Goal: Task Accomplishment & Management: Use online tool/utility

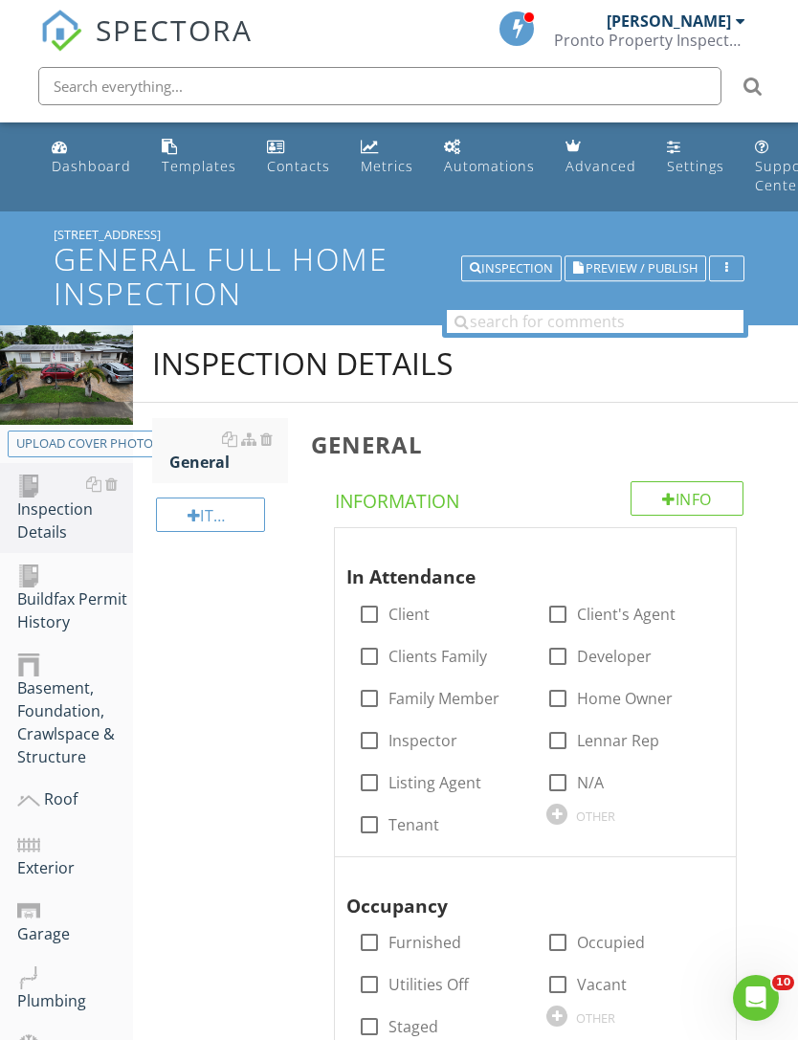
click at [510, 273] on div "Inspection" at bounding box center [511, 268] width 83 height 13
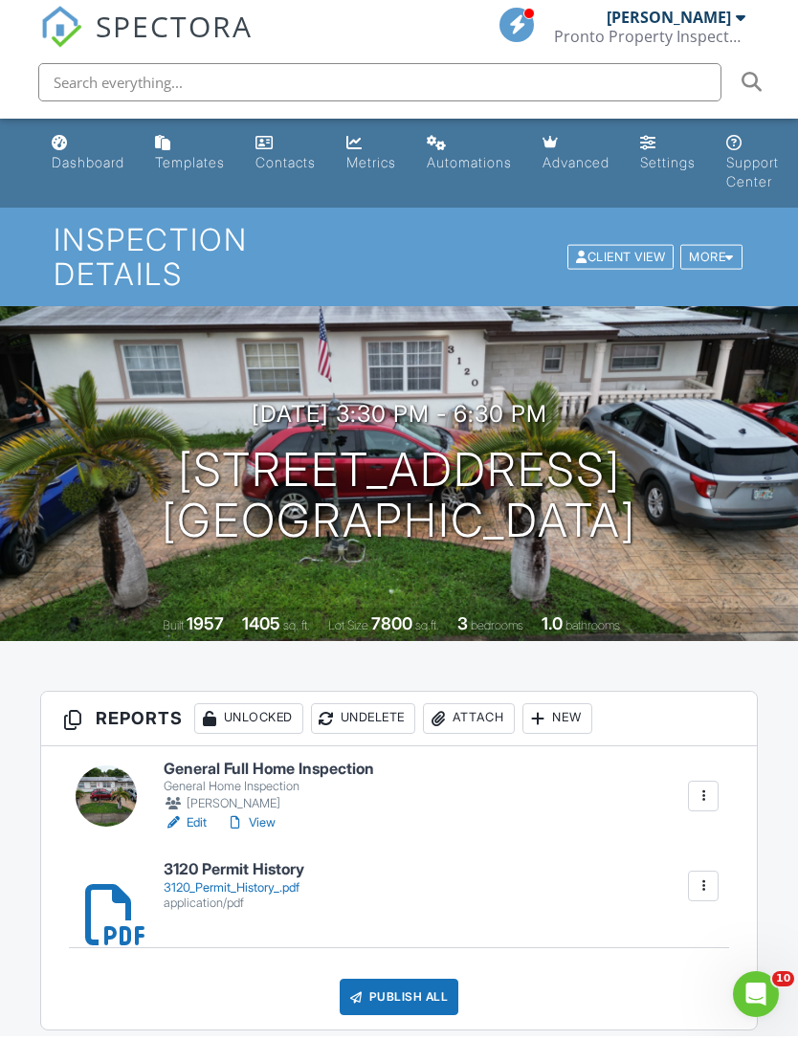
scroll to position [217, 0]
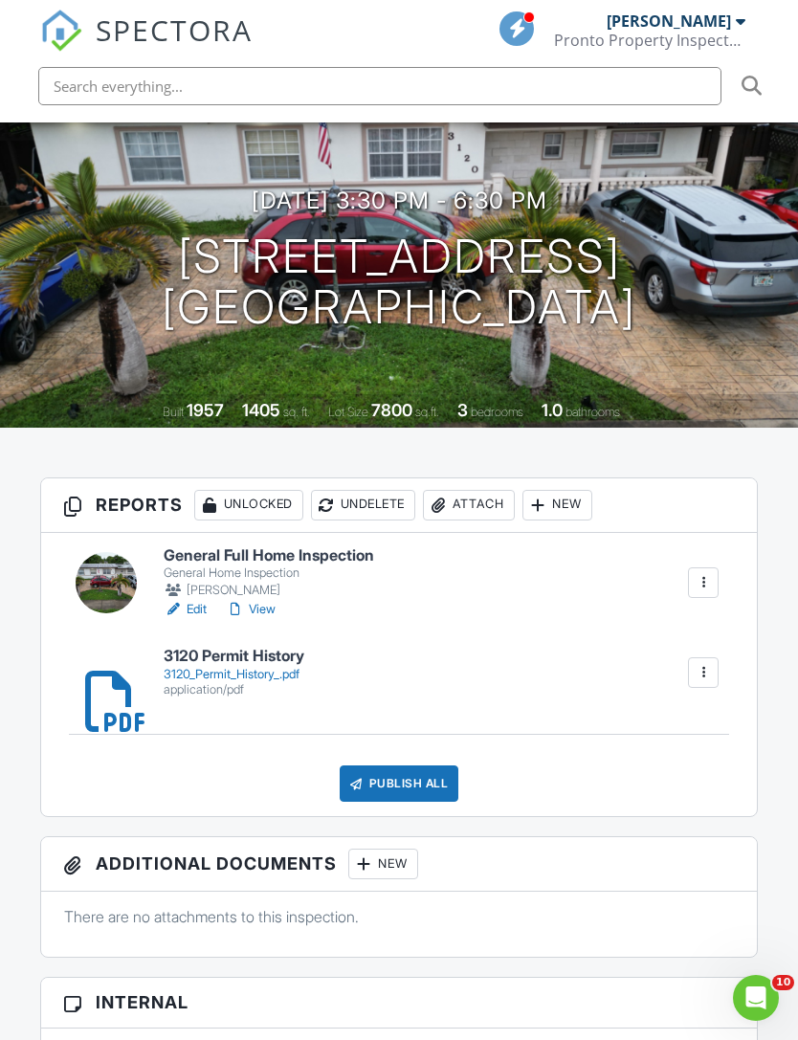
click at [198, 600] on link "Edit" at bounding box center [185, 609] width 43 height 19
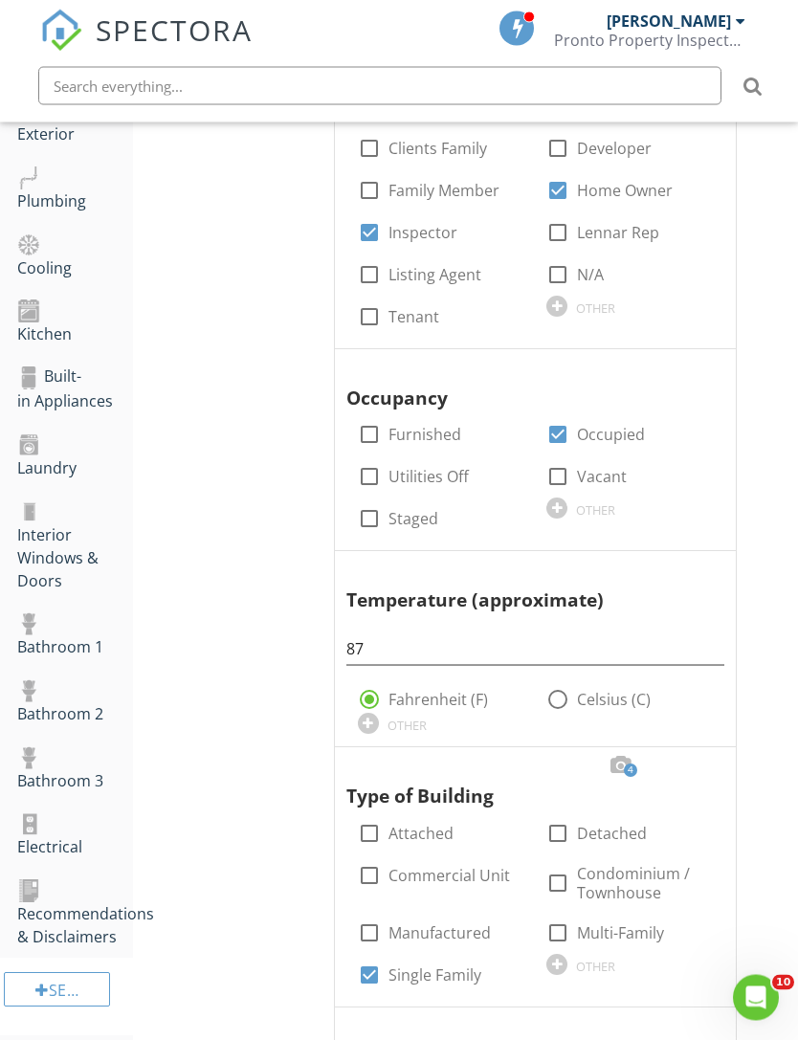
scroll to position [508, 0]
click at [45, 549] on div "Interior Windows & Doors" at bounding box center [75, 545] width 116 height 94
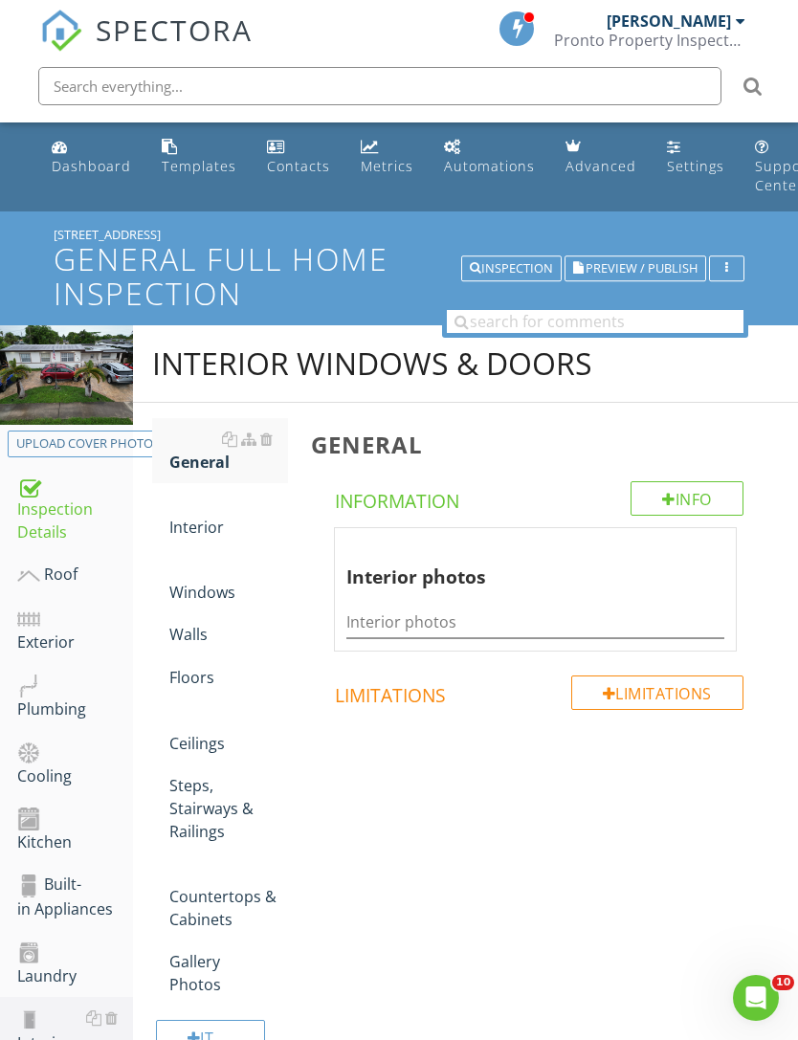
click at [190, 529] on div "Interior" at bounding box center [228, 516] width 119 height 46
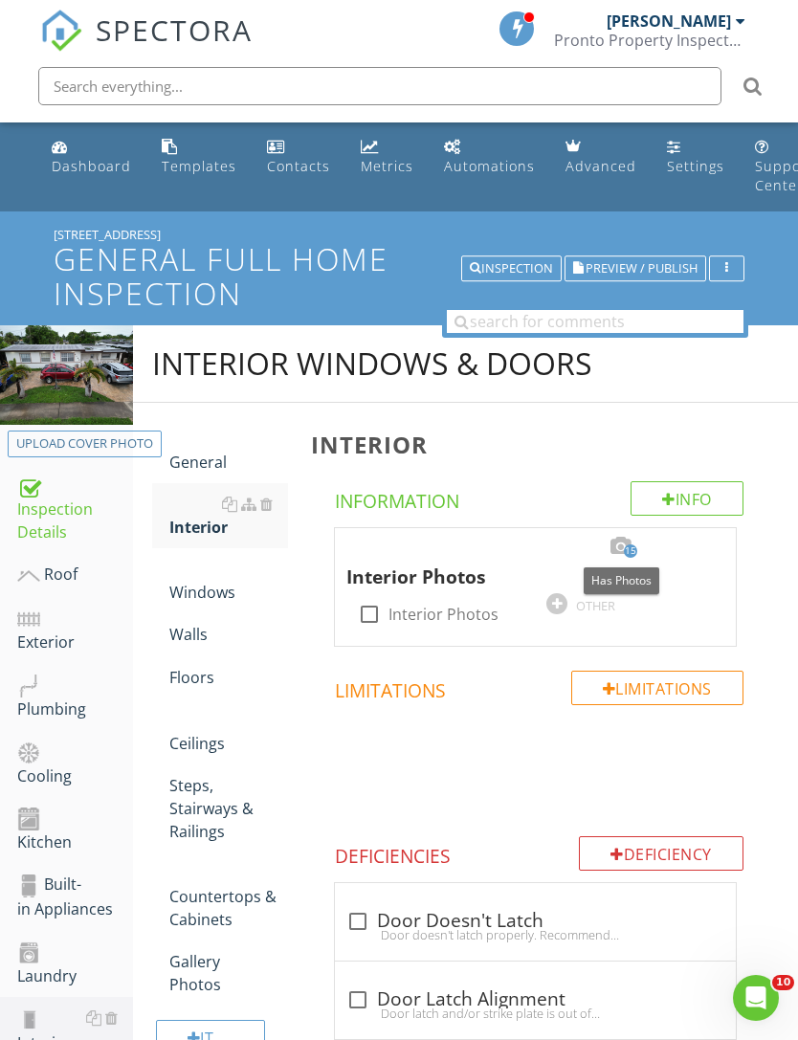
click at [623, 542] on div at bounding box center [620, 546] width 23 height 19
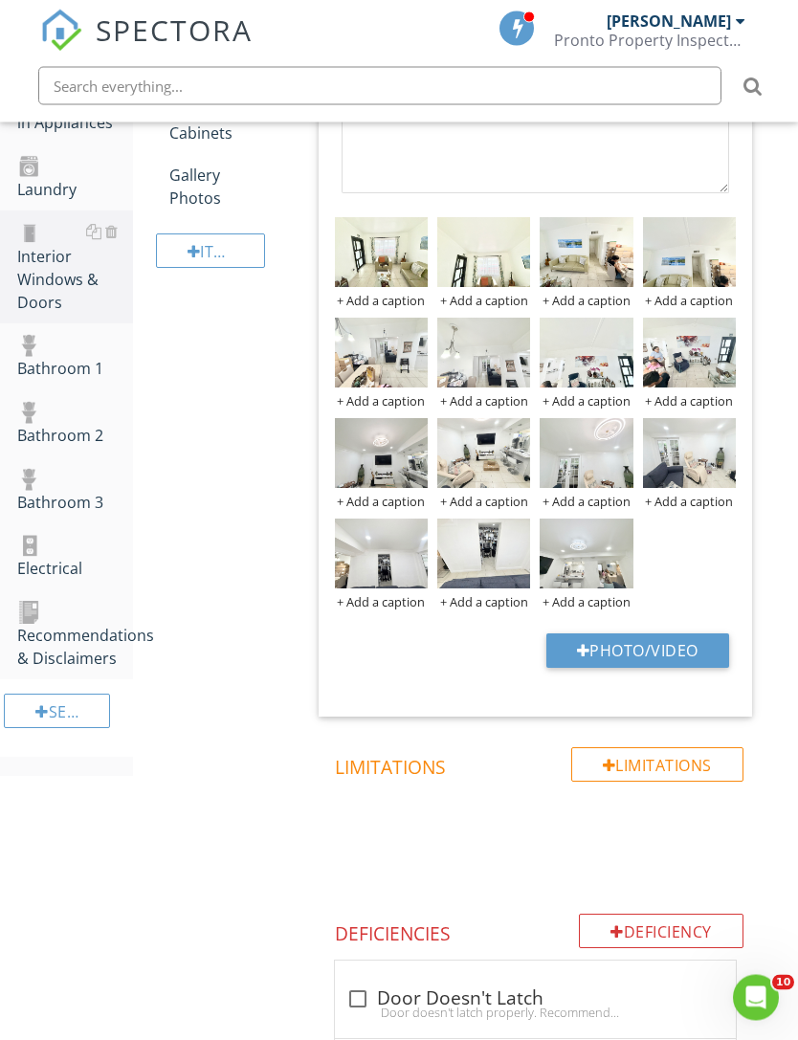
scroll to position [786, 0]
click at [592, 644] on button "Photo/Video" at bounding box center [637, 650] width 183 height 34
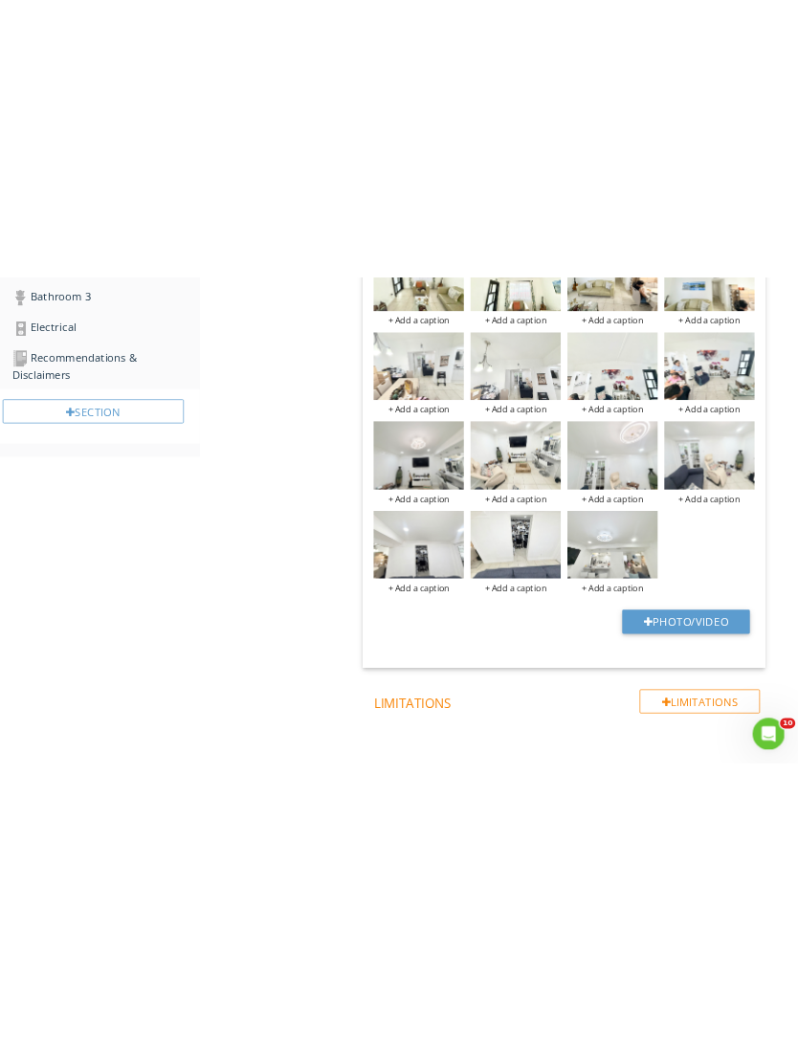
scroll to position [827, 0]
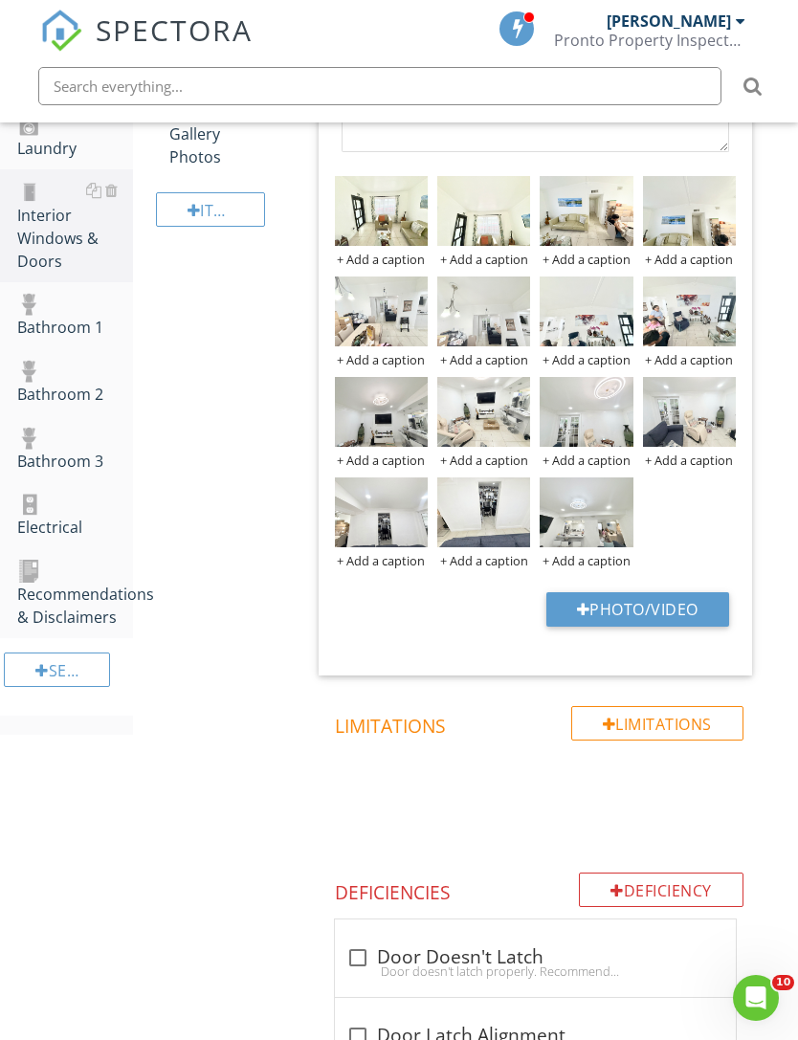
click at [592, 607] on button "Photo/Video" at bounding box center [637, 609] width 183 height 34
type input "C:\fakepath\IMG_6826.jpeg"
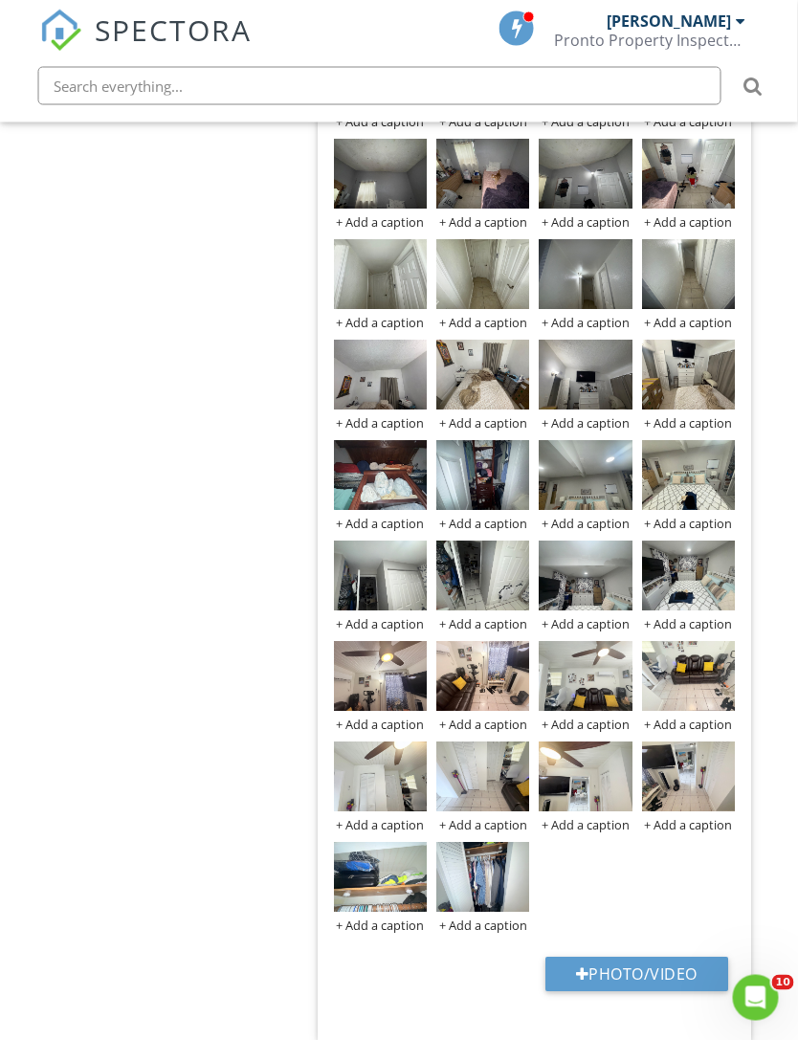
scroll to position [1668, 1]
click at [577, 958] on button "Photo/Video" at bounding box center [636, 974] width 183 height 34
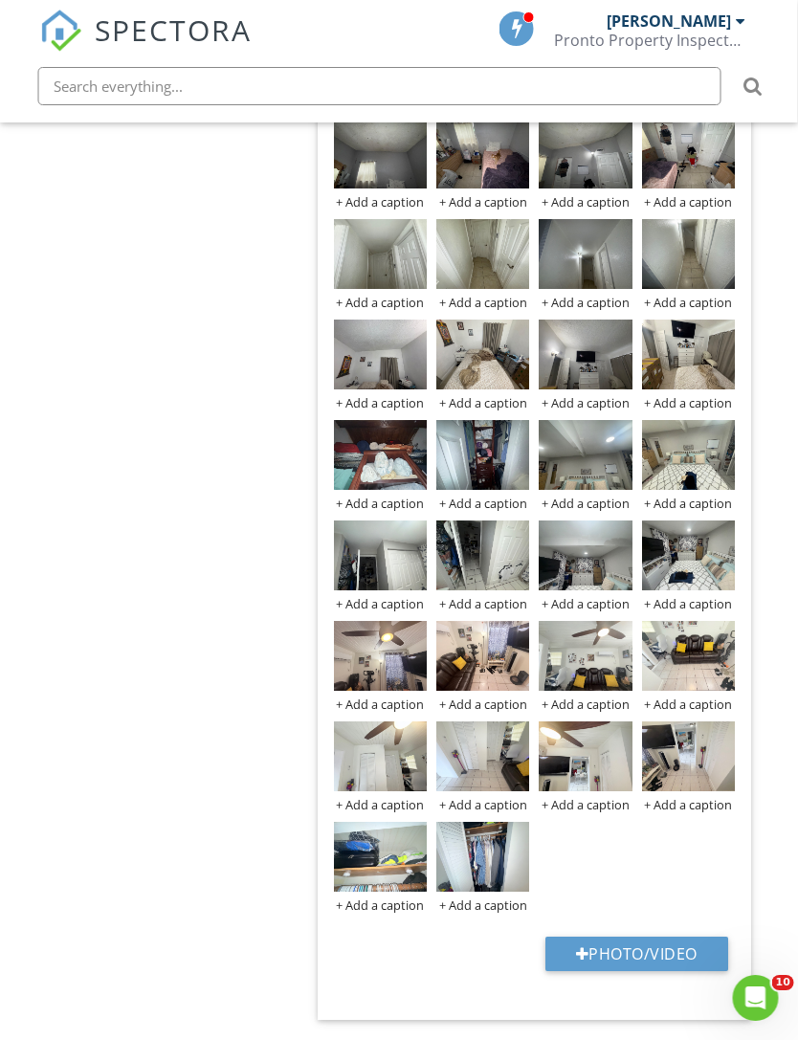
scroll to position [1688, 1]
click at [597, 945] on button "Photo/Video" at bounding box center [636, 953] width 183 height 34
type input "C:\fakepath\IMG_6684.jpeg"
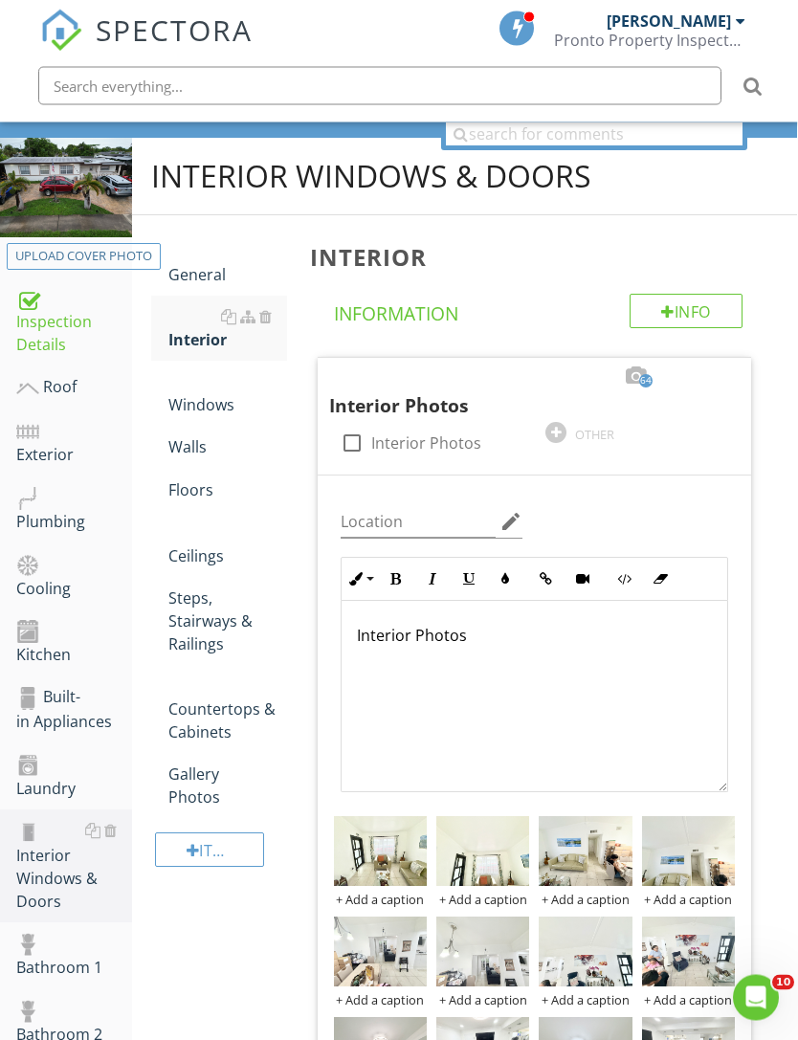
scroll to position [187, 1]
click at [41, 578] on div "Cooling" at bounding box center [74, 576] width 116 height 48
click at [42, 579] on div "Cooling" at bounding box center [74, 576] width 116 height 48
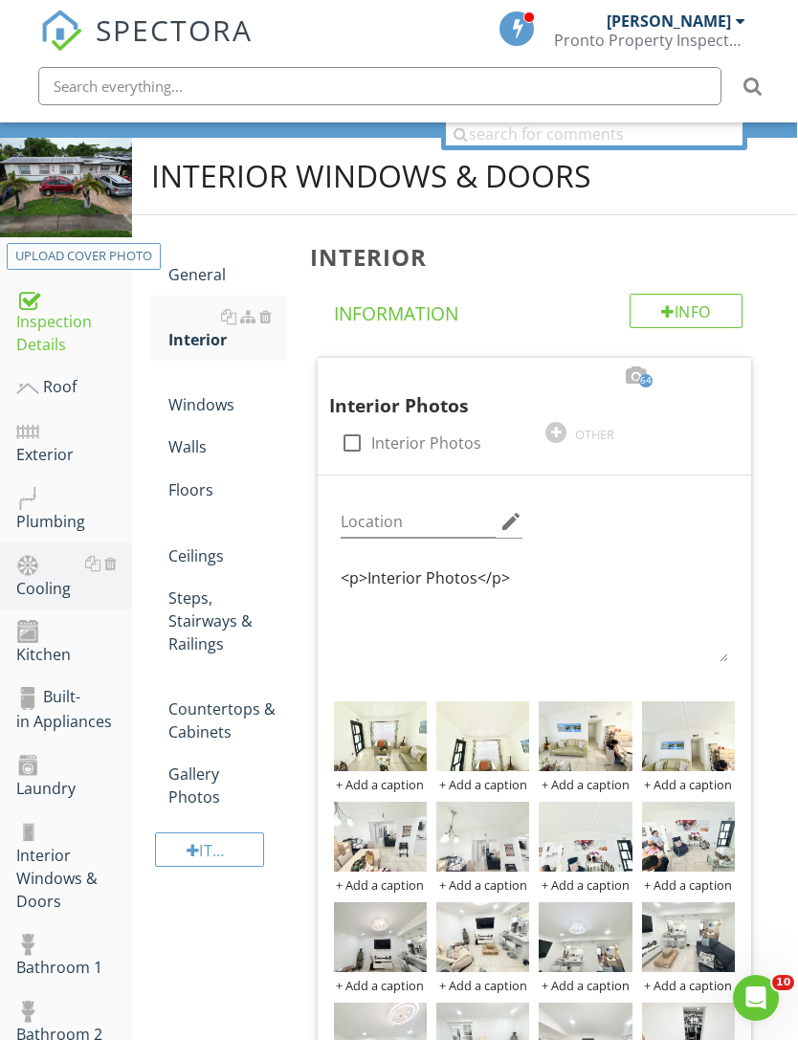
click at [29, 577] on div "Cooling" at bounding box center [74, 576] width 116 height 48
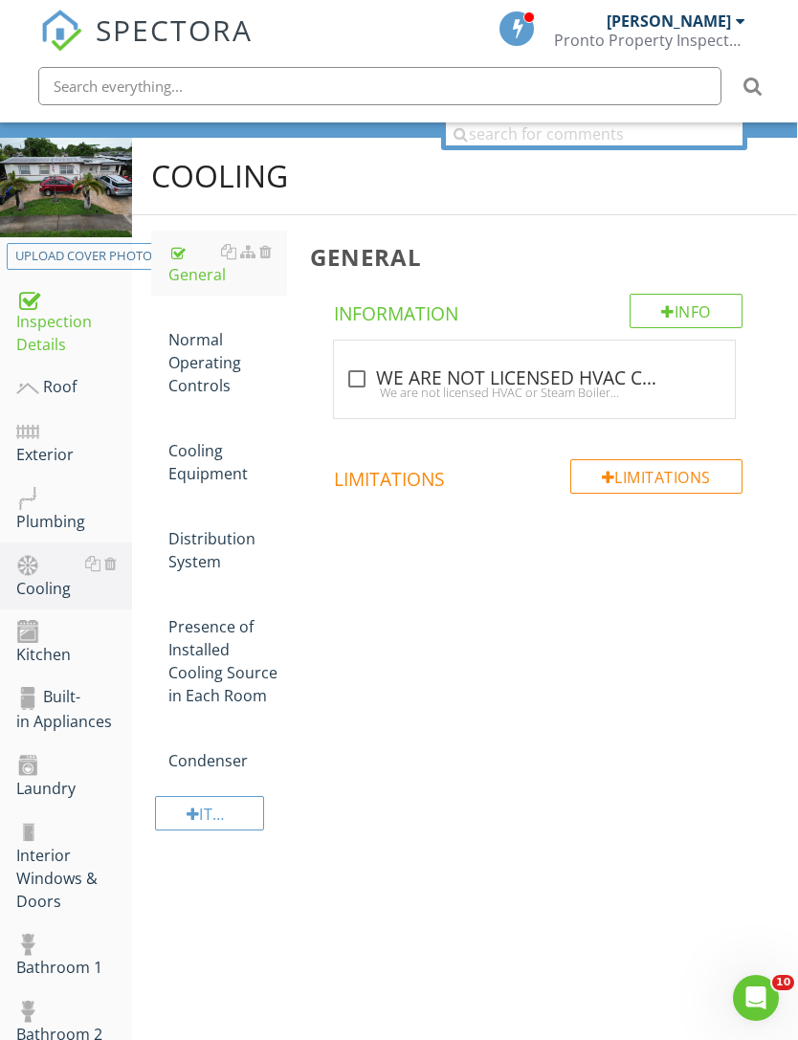
click at [209, 468] on div "Cooling Equipment" at bounding box center [227, 450] width 119 height 69
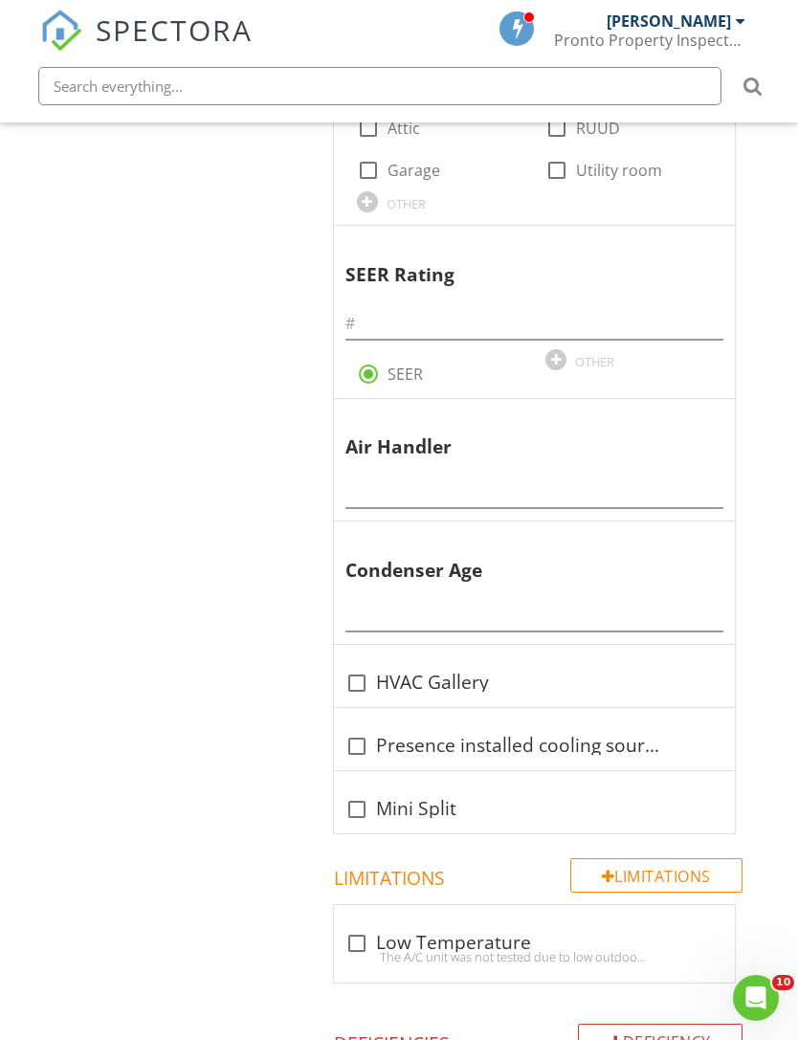
scroll to position [1645, 1]
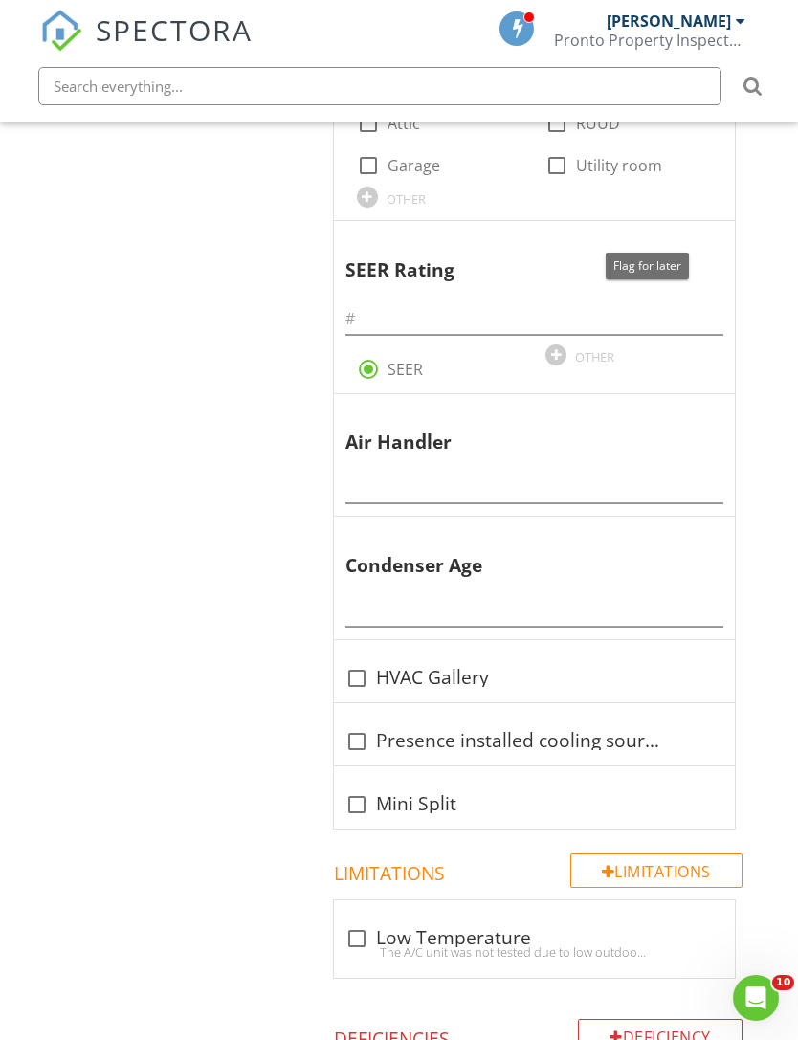
click at [677, 232] on div at bounding box center [673, 239] width 23 height 19
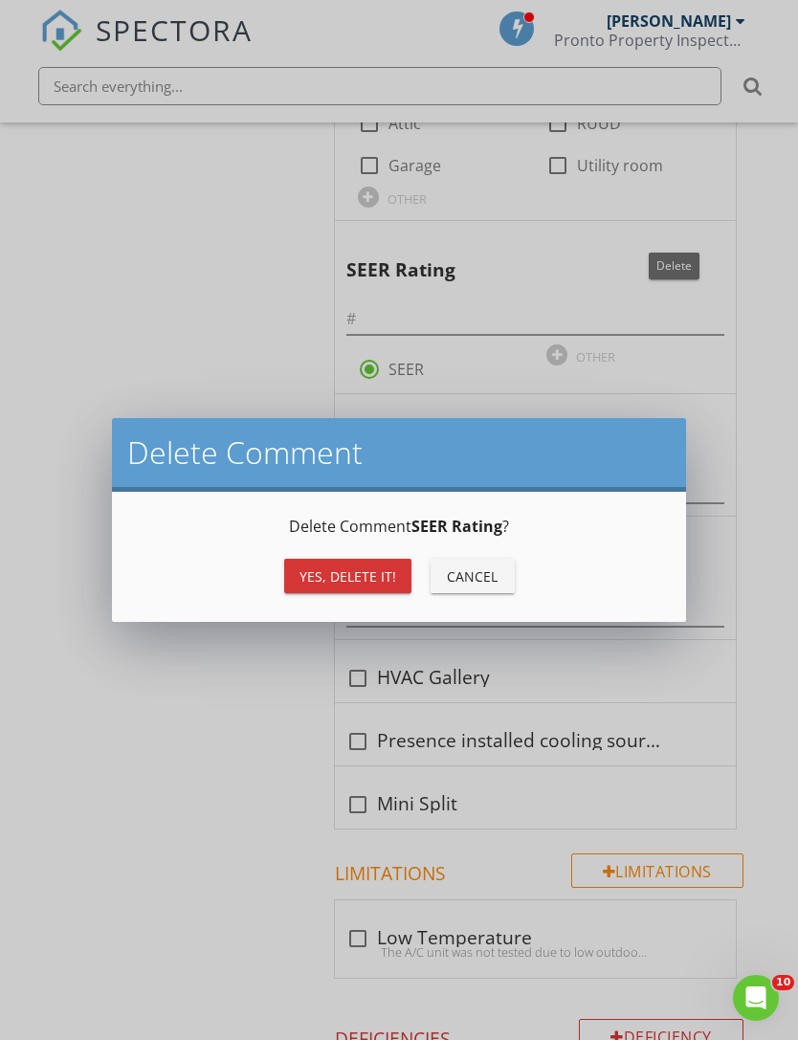
scroll to position [1645, 0]
click at [379, 579] on div "Yes, Delete it!" at bounding box center [347, 576] width 97 height 20
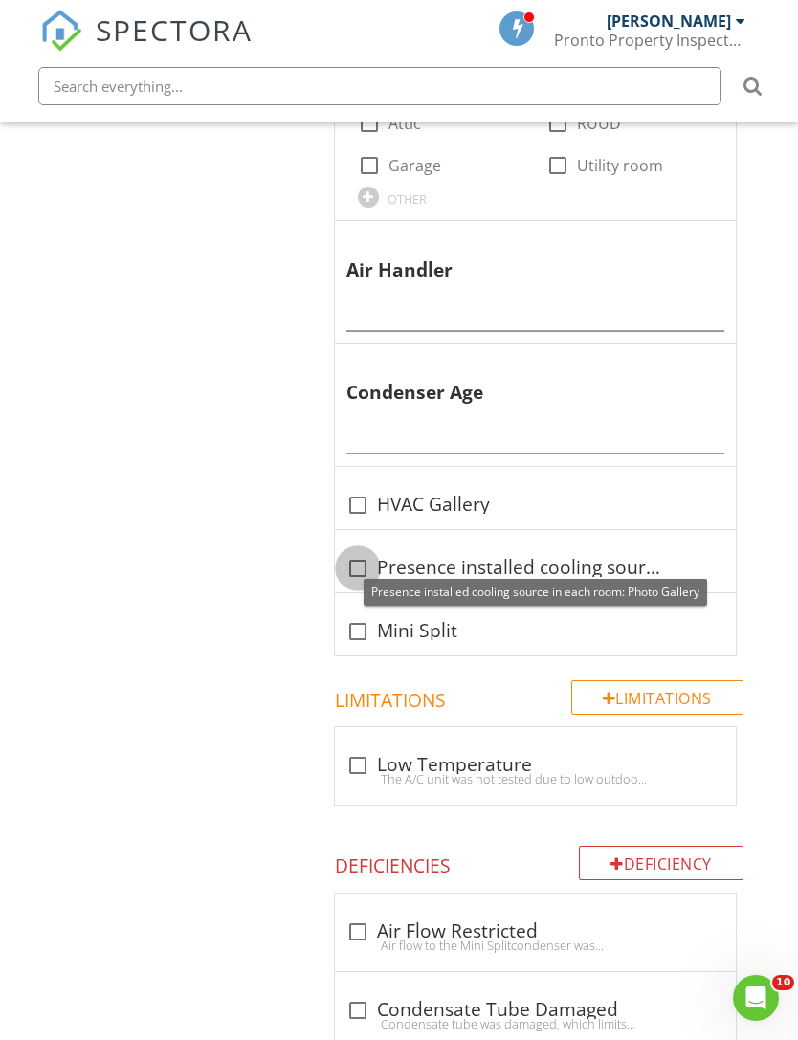
click at [355, 559] on div at bounding box center [357, 568] width 33 height 33
checkbox input "true"
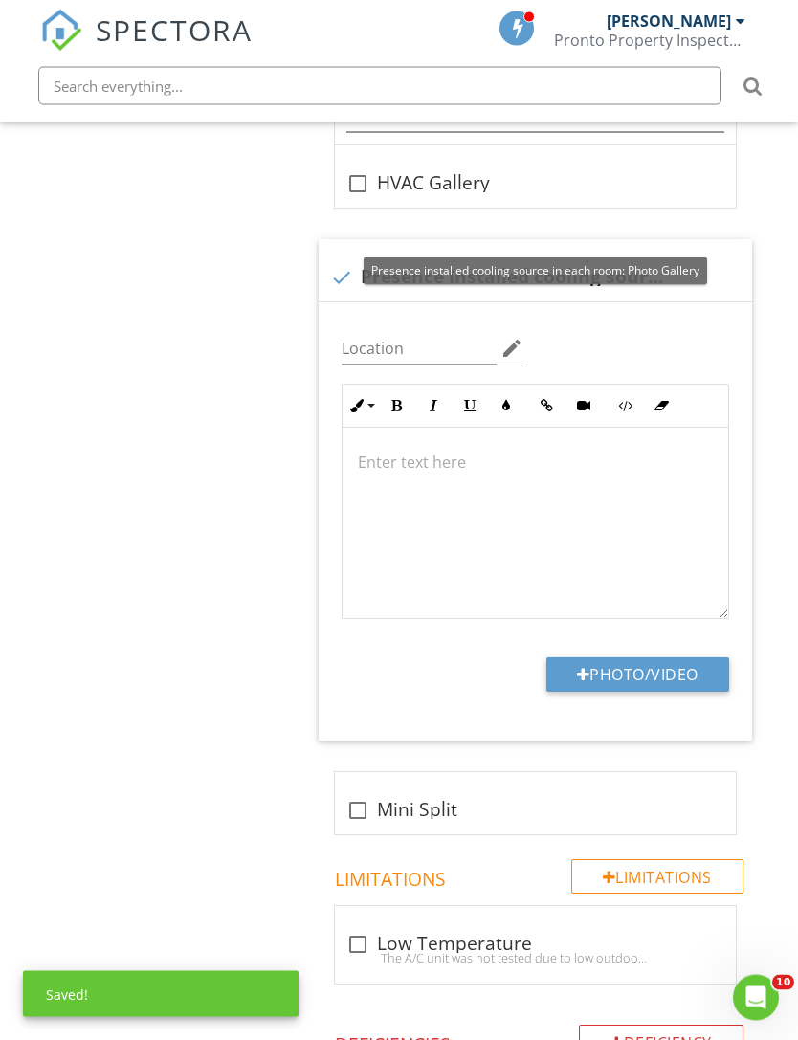
scroll to position [1967, 0]
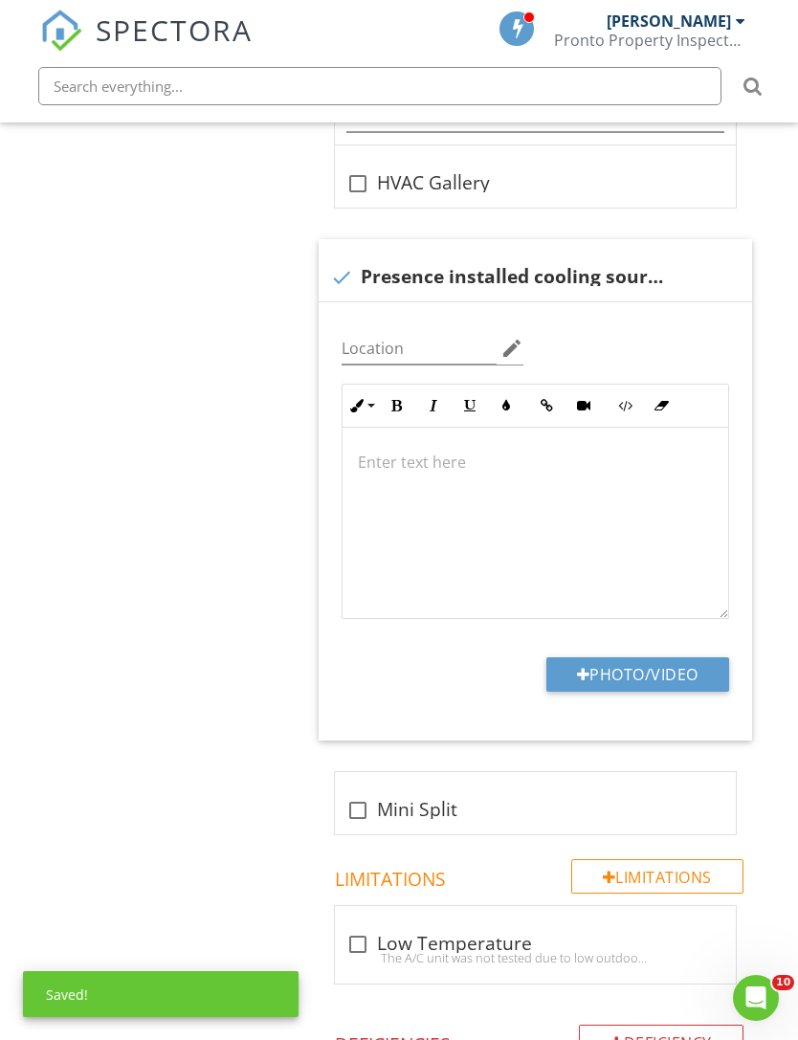
click at [585, 671] on button "Photo/Video" at bounding box center [637, 674] width 183 height 34
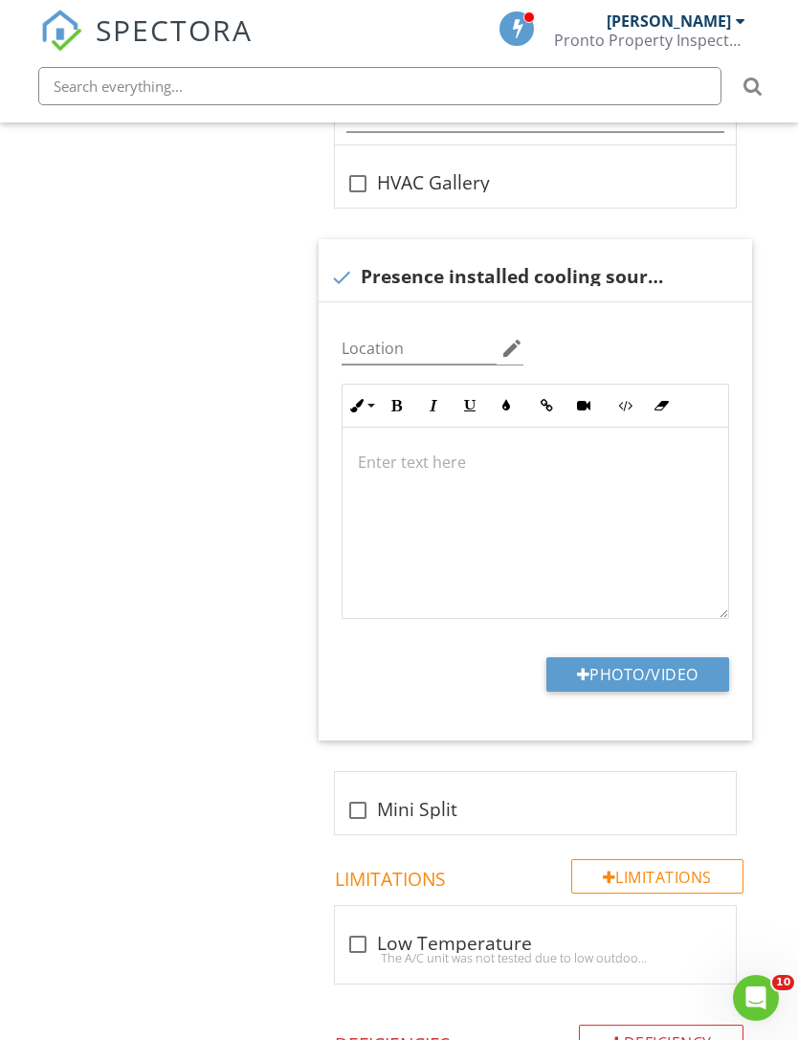
type input "C:\fakepath\20240111T151720.jpeg"
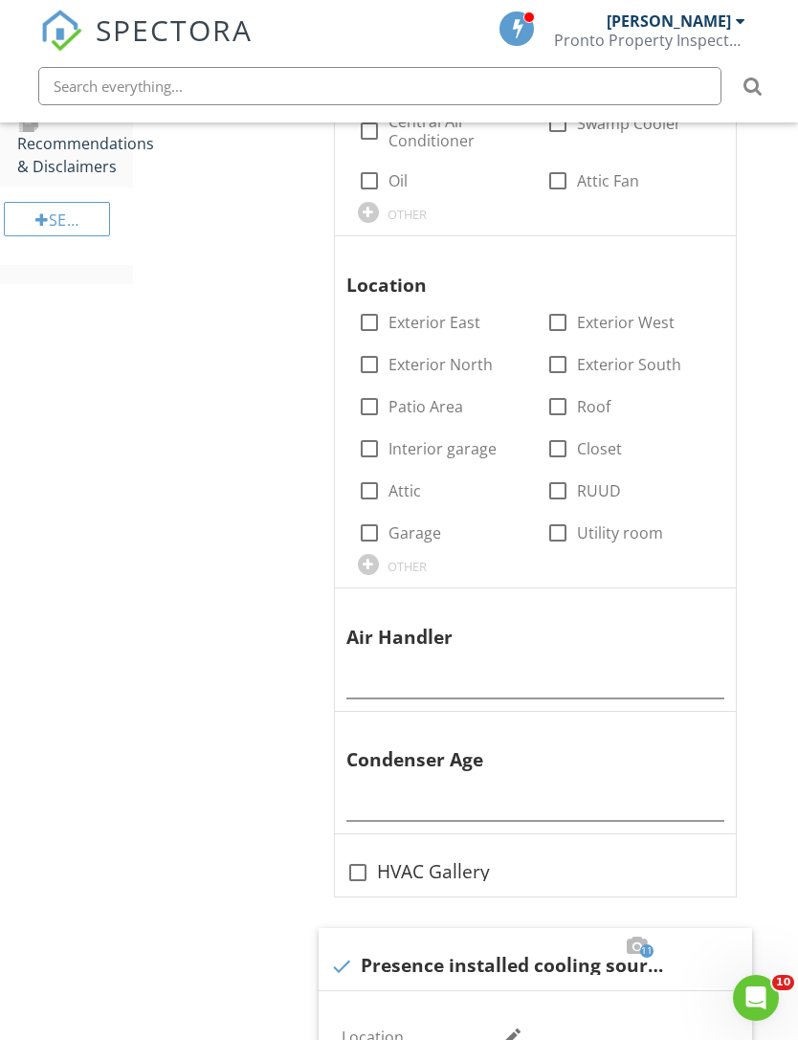
scroll to position [1279, 0]
click at [315, 1025] on span "Brand check_box_outline_blank Amana check_box_outline_blank Frigidaire check_bo…" at bounding box center [539, 617] width 456 height 2739
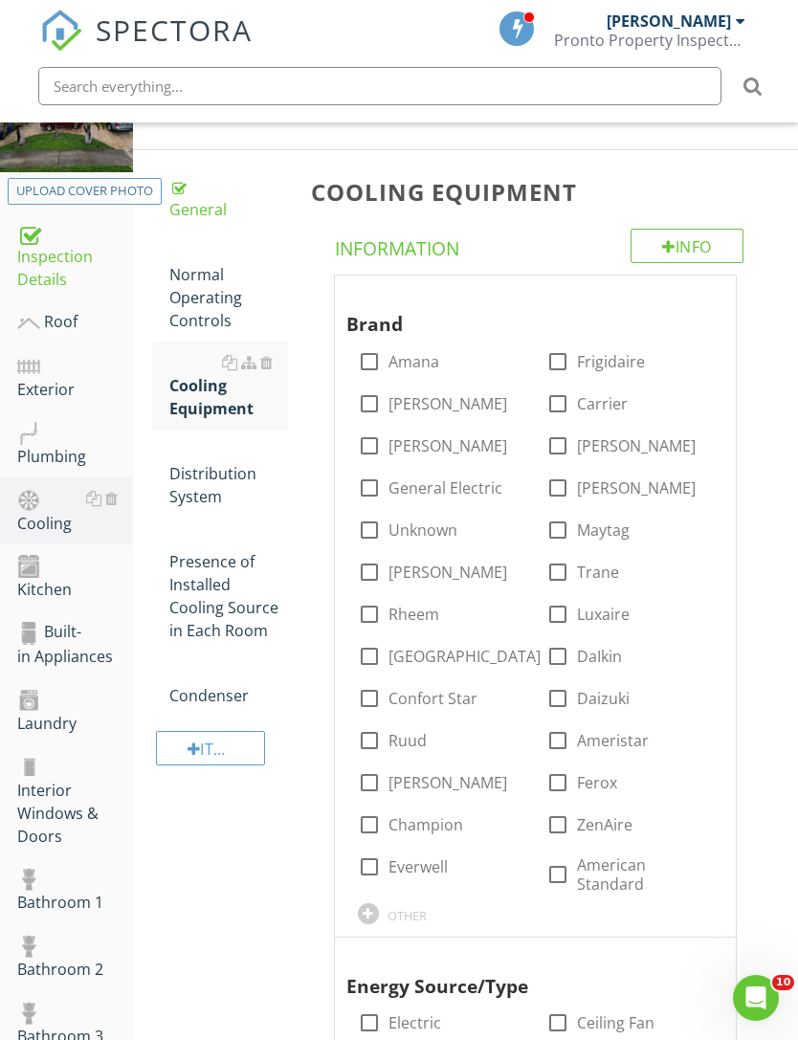
scroll to position [288, 0]
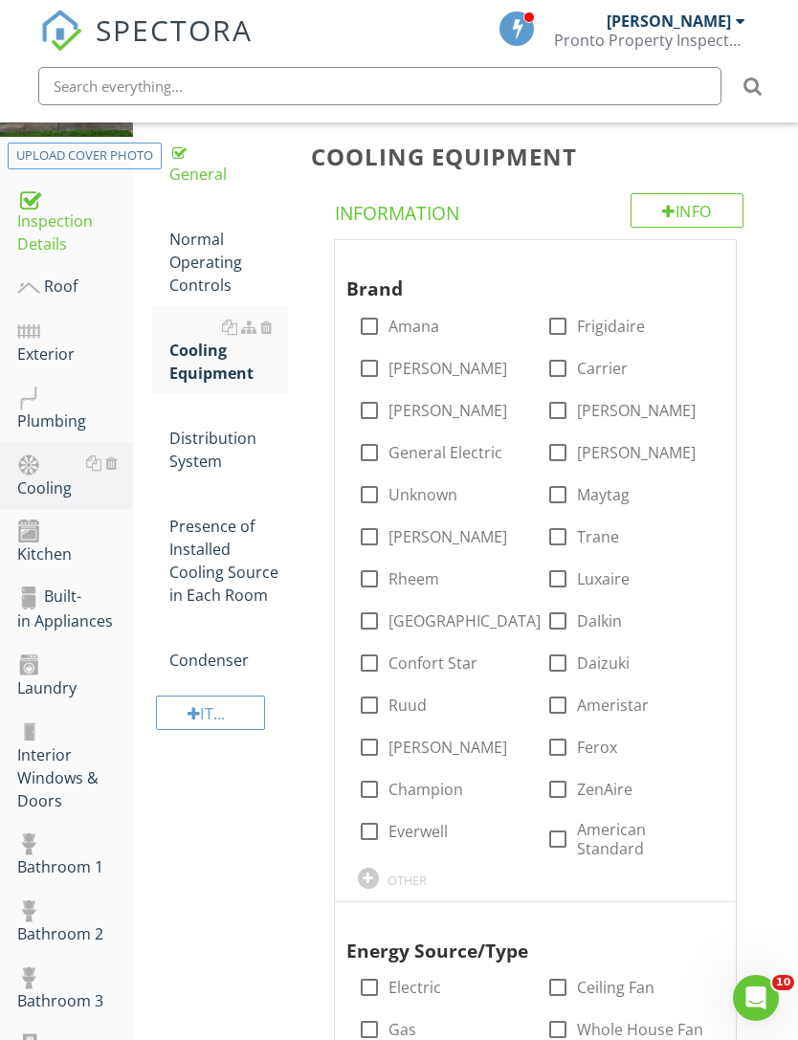
click at [48, 772] on div "Interior Windows & Doors" at bounding box center [75, 765] width 116 height 94
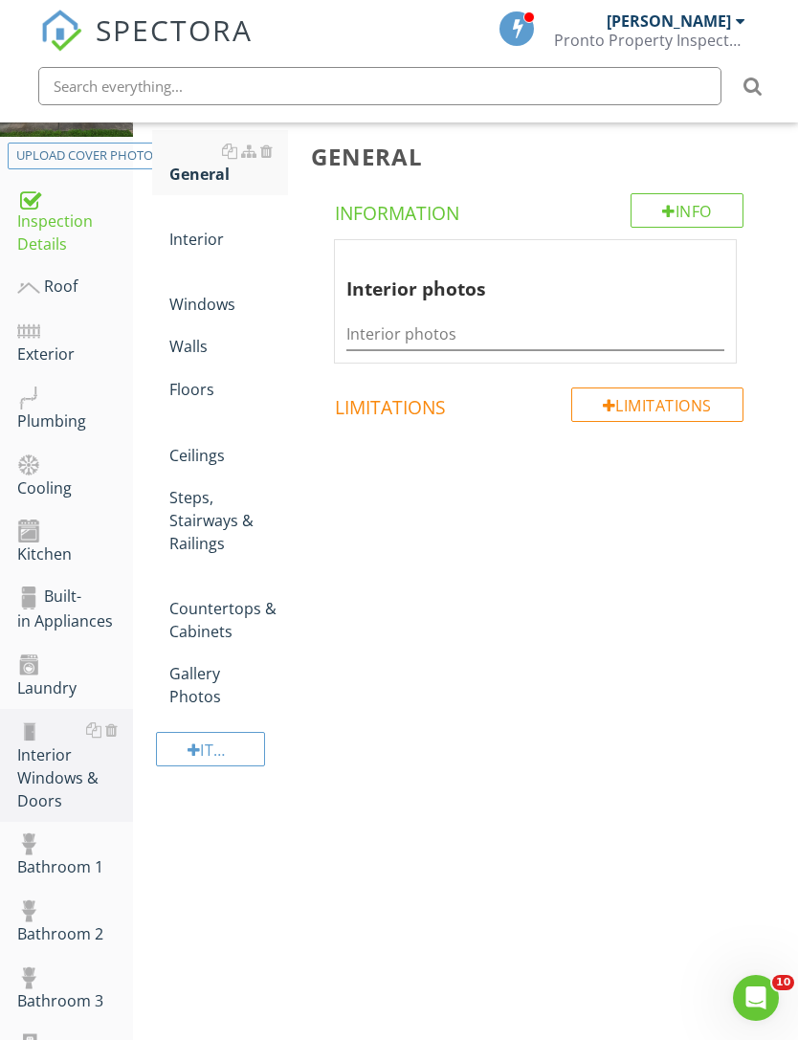
click at [193, 243] on div "Interior" at bounding box center [228, 228] width 119 height 46
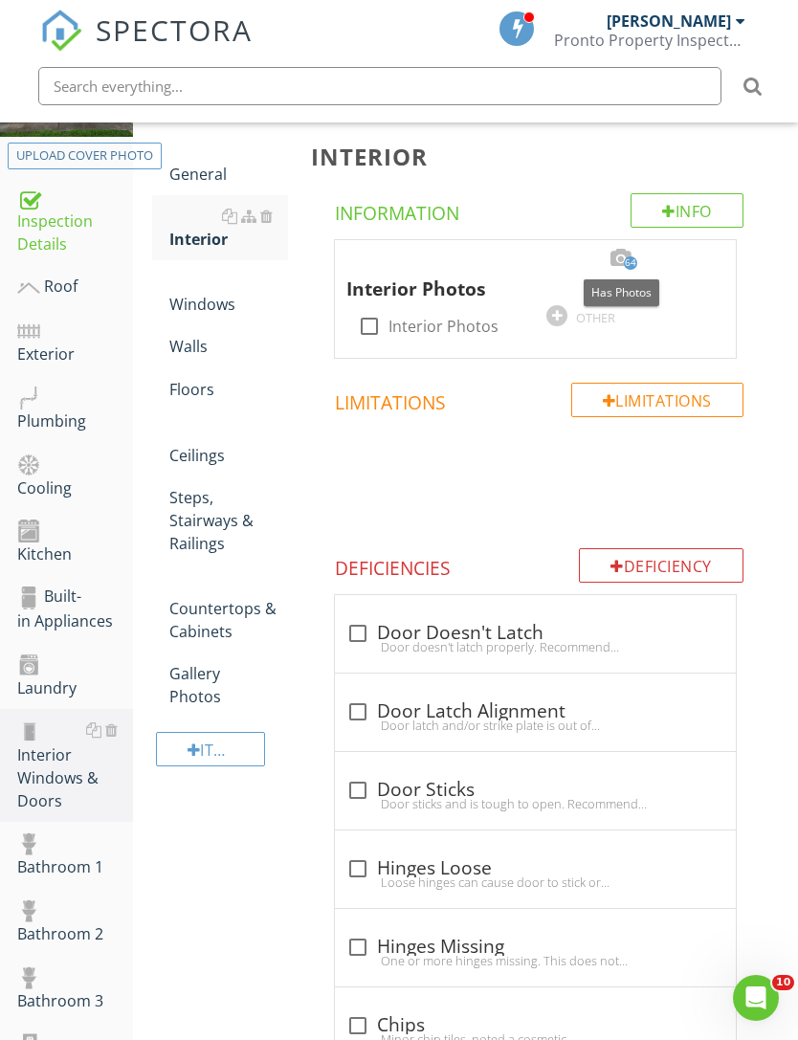
click at [625, 261] on span "64" at bounding box center [630, 262] width 13 height 13
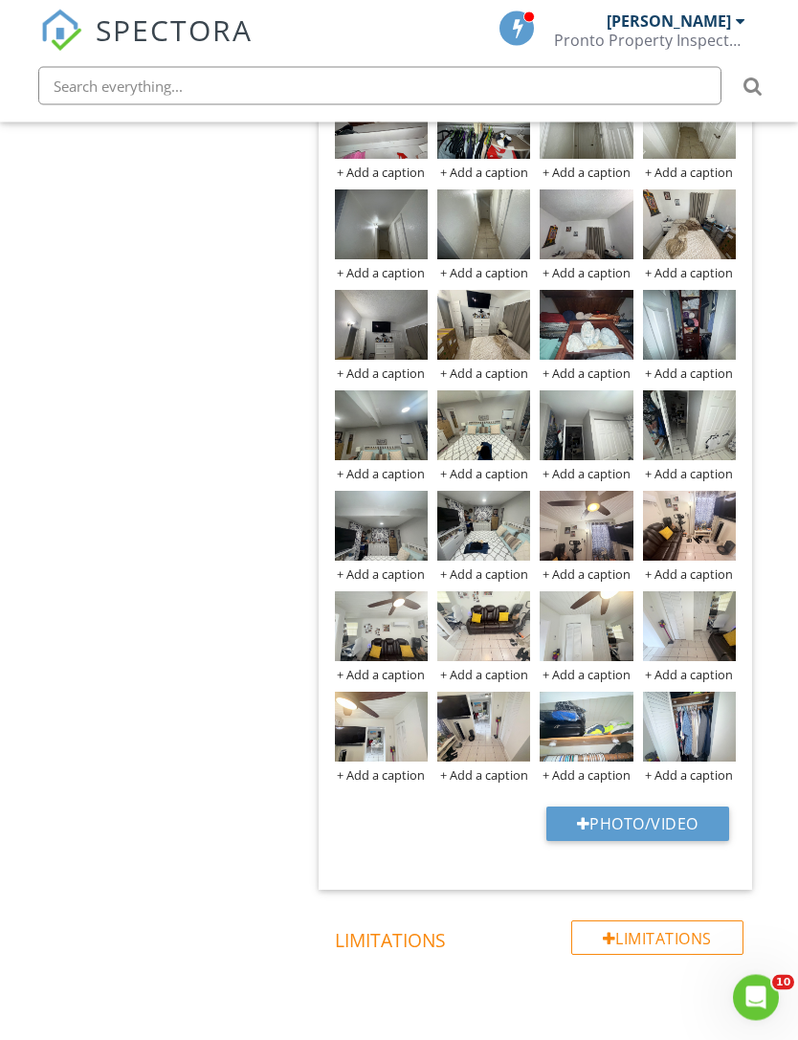
scroll to position [1818, 0]
click at [591, 825] on button "Photo/Video" at bounding box center [637, 823] width 183 height 34
type input "C:\fakepath\IMG_7065.jpeg"
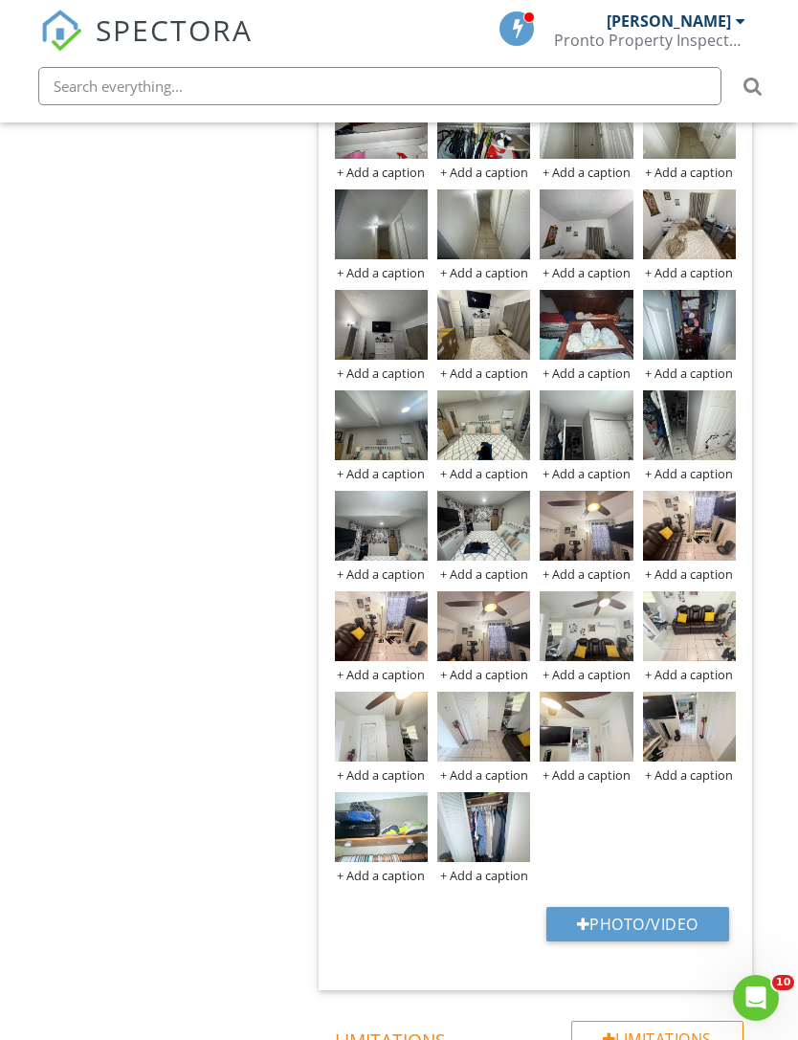
click at [0, 0] on div at bounding box center [0, 0] width 0 height 0
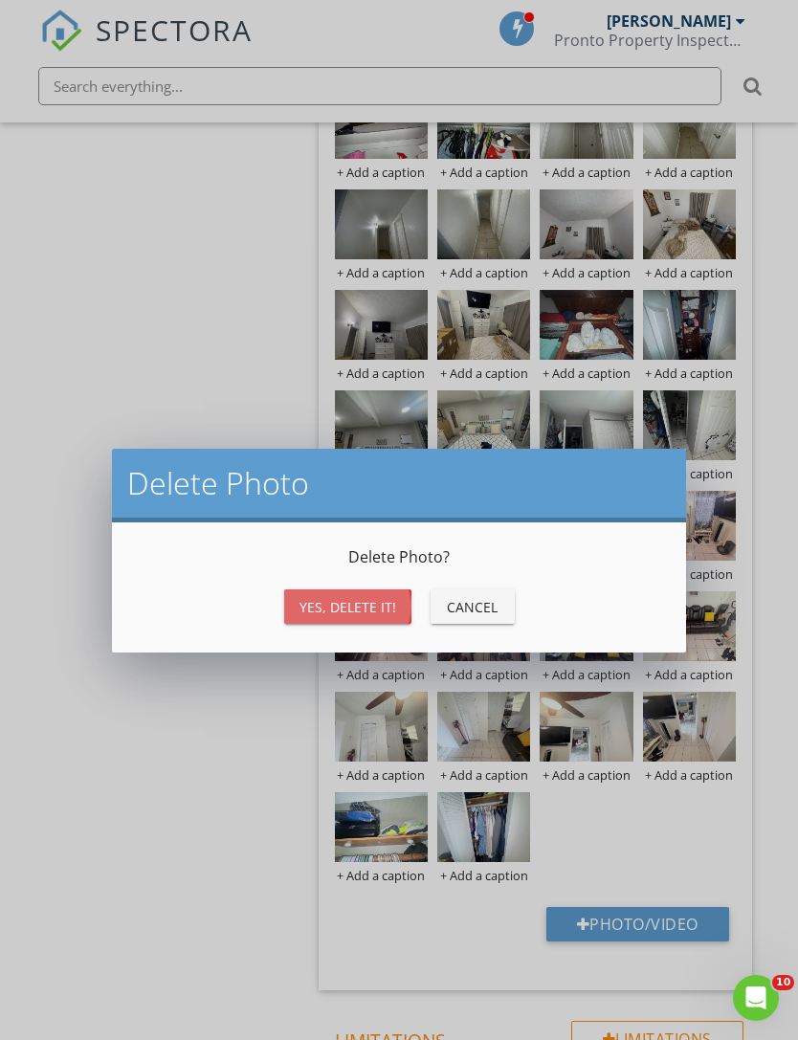
click at [360, 603] on div "Yes, Delete it!" at bounding box center [347, 607] width 97 height 20
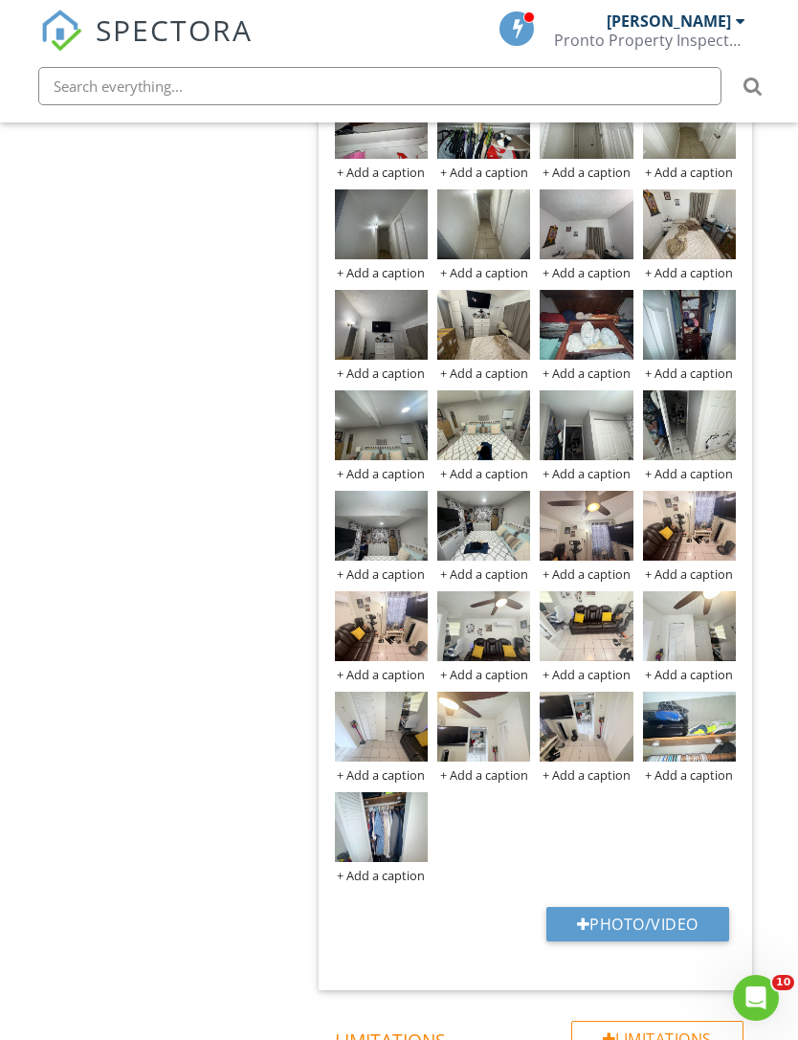
click at [0, 0] on div at bounding box center [0, 0] width 0 height 0
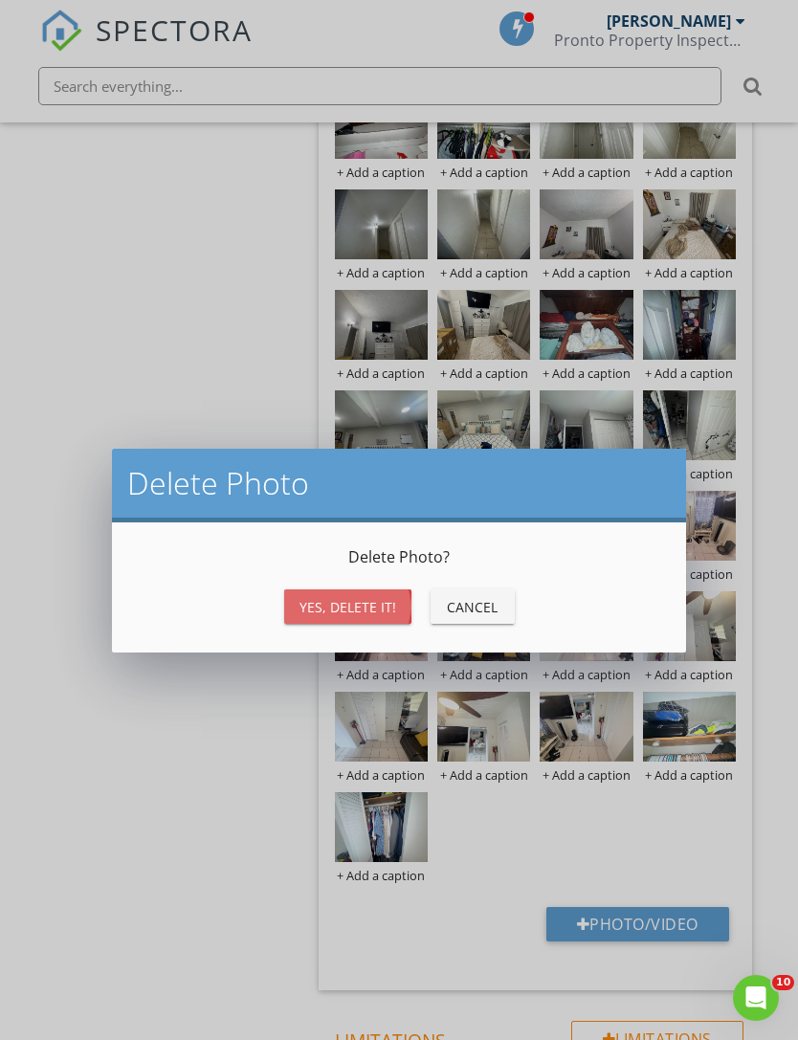
click at [367, 602] on div "Yes, Delete it!" at bounding box center [347, 607] width 97 height 20
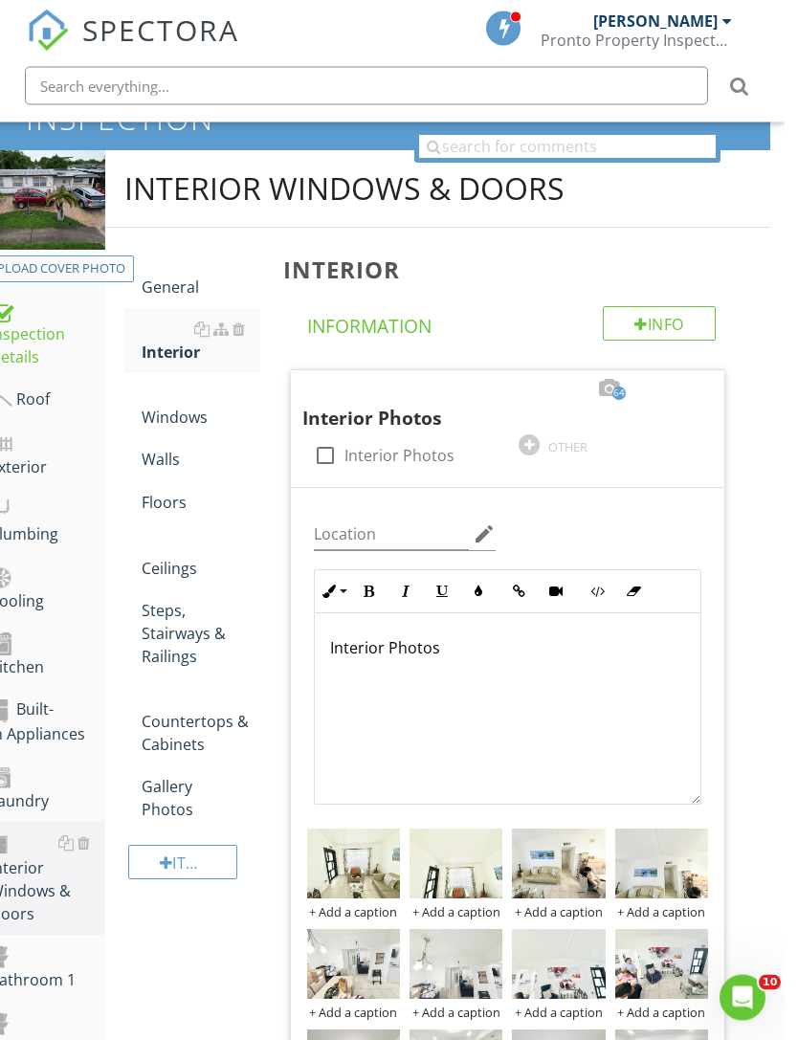
scroll to position [0, 14]
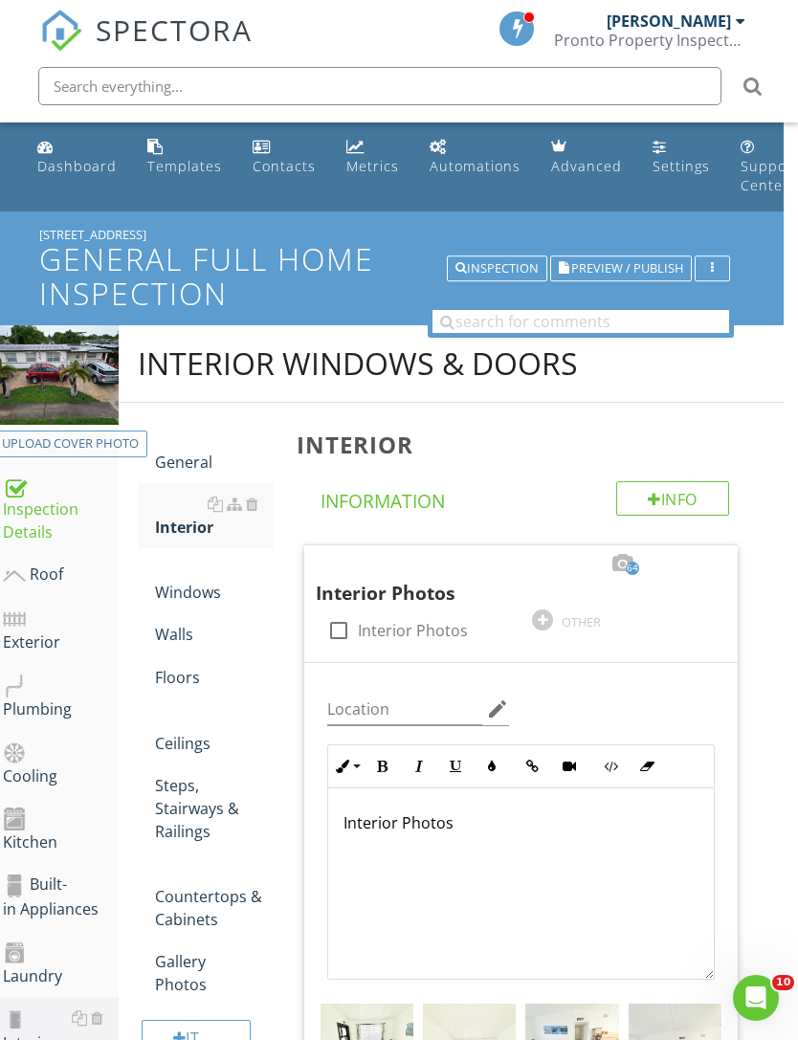
click at [501, 262] on div "Inspection" at bounding box center [496, 268] width 83 height 13
click at [499, 264] on div "Inspection" at bounding box center [496, 268] width 83 height 13
